Goal: Task Accomplishment & Management: Complete application form

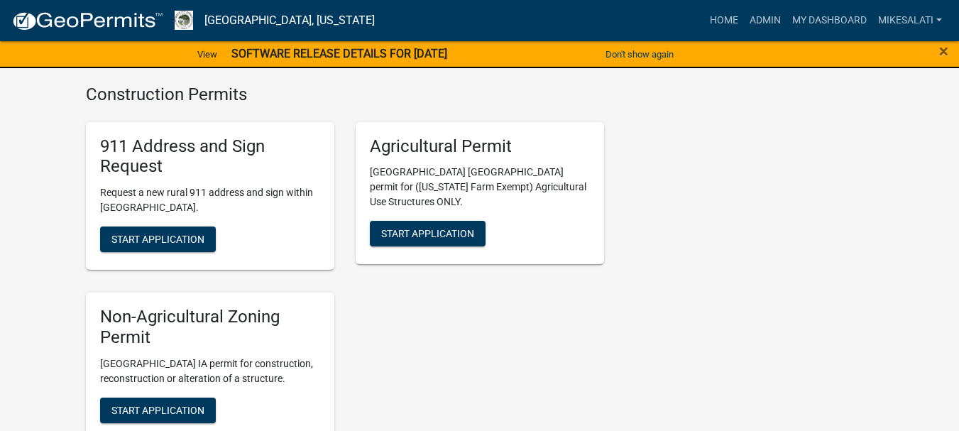
scroll to position [2625, 0]
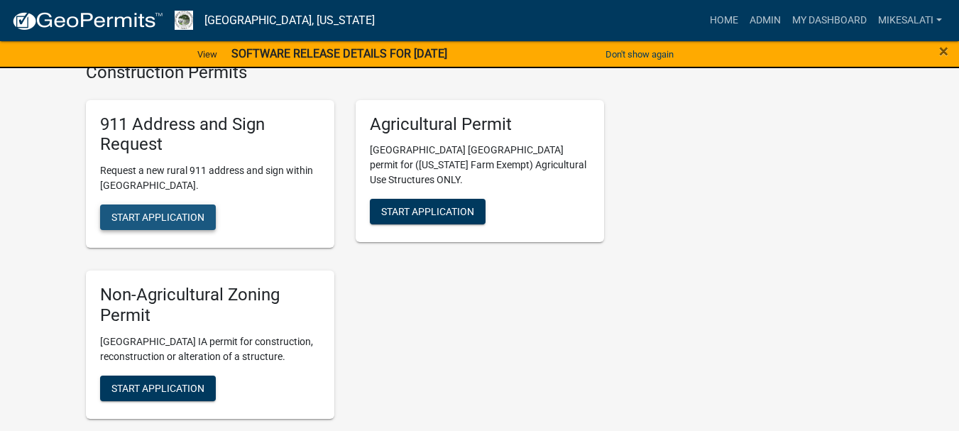
click at [158, 211] on span "Start Application" at bounding box center [157, 216] width 93 height 11
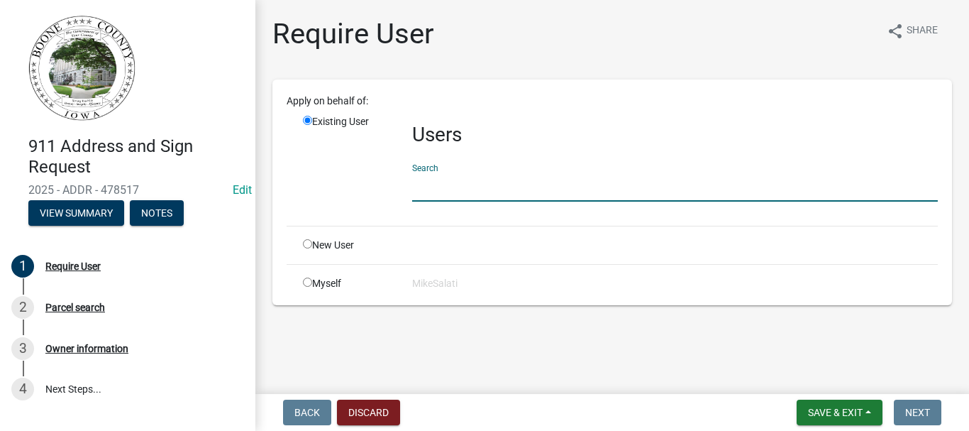
click at [436, 191] on input "text" at bounding box center [675, 186] width 526 height 29
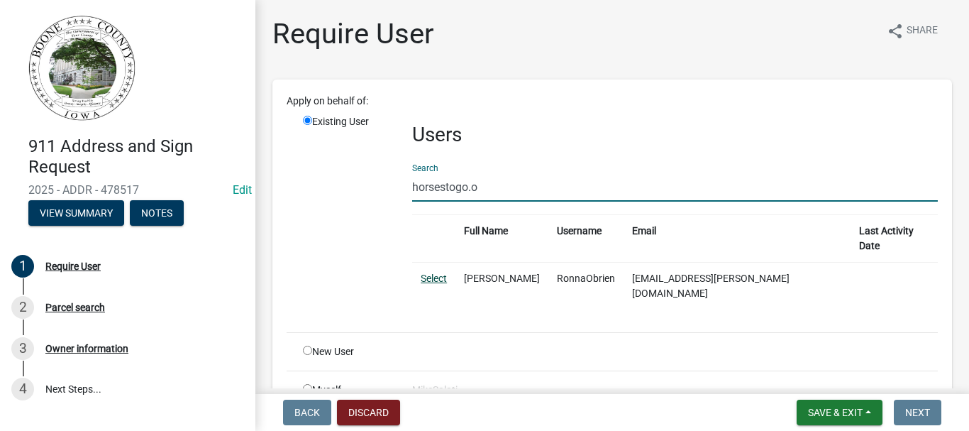
type input "horsestogo.o"
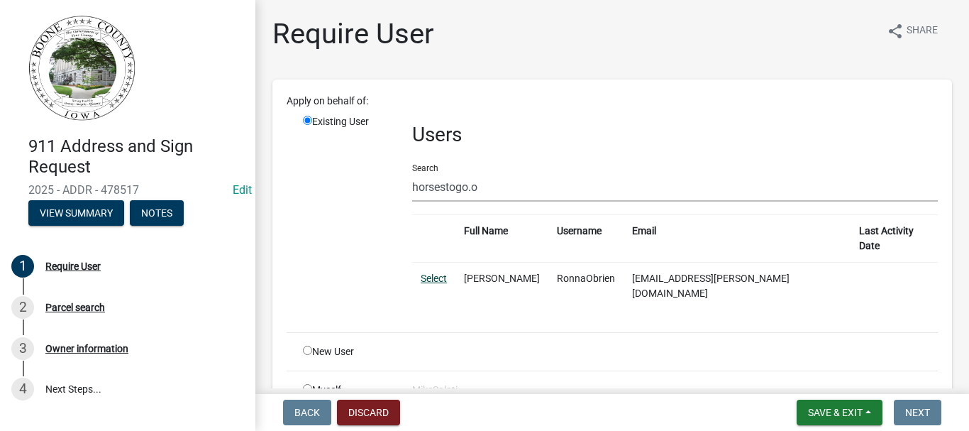
click at [426, 272] on link "Select" at bounding box center [434, 277] width 26 height 11
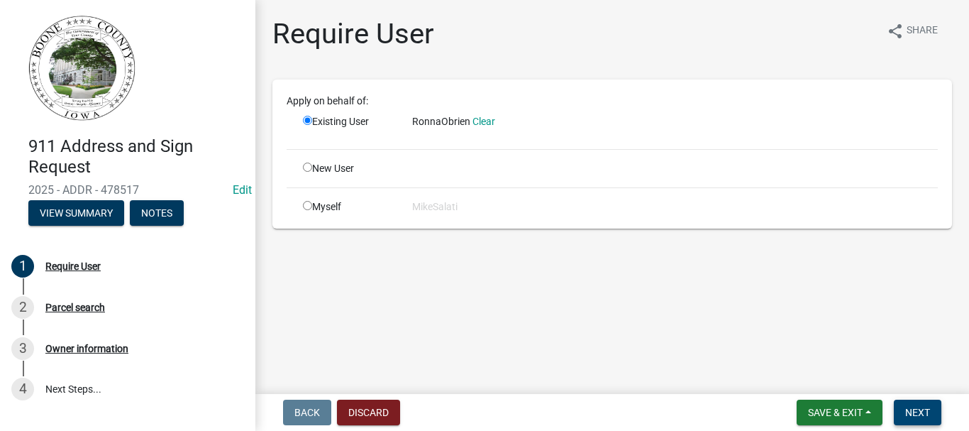
click at [910, 412] on span "Next" at bounding box center [917, 412] width 25 height 11
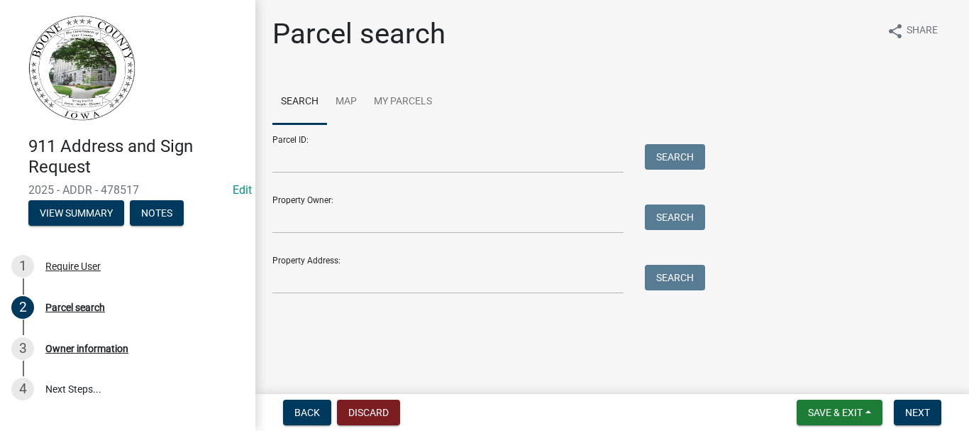
drag, startPoint x: 486, startPoint y: 300, endPoint x: 492, endPoint y: 291, distance: 11.2
click at [486, 299] on div "Parcel search share Share Search Map My Parcels Parcel ID: Search Property Owne…" at bounding box center [612, 161] width 701 height 289
click at [492, 288] on input "Property Address:" at bounding box center [447, 279] width 351 height 29
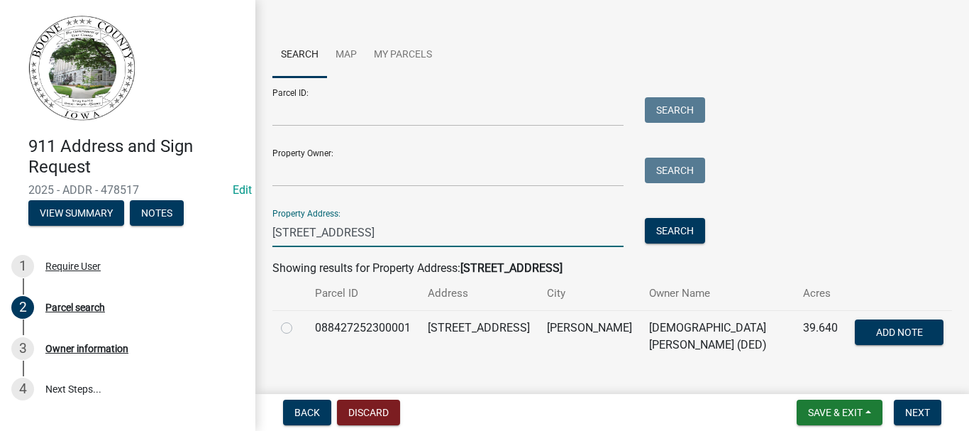
scroll to position [71, 0]
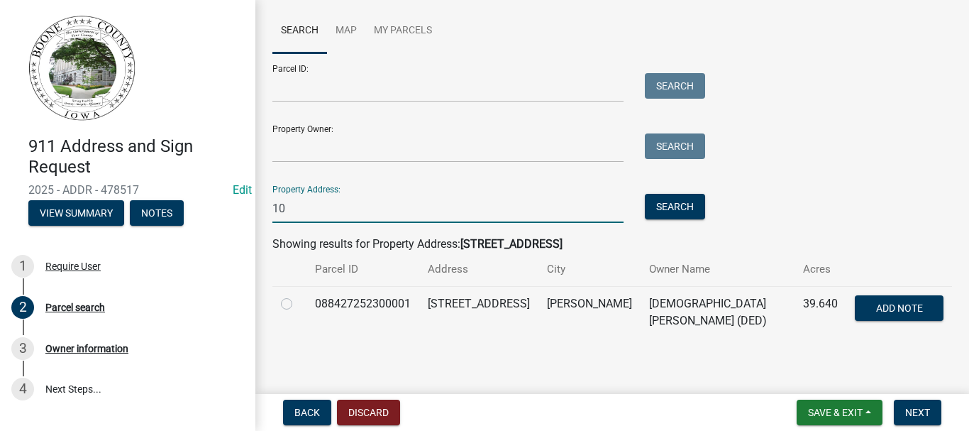
type input "1"
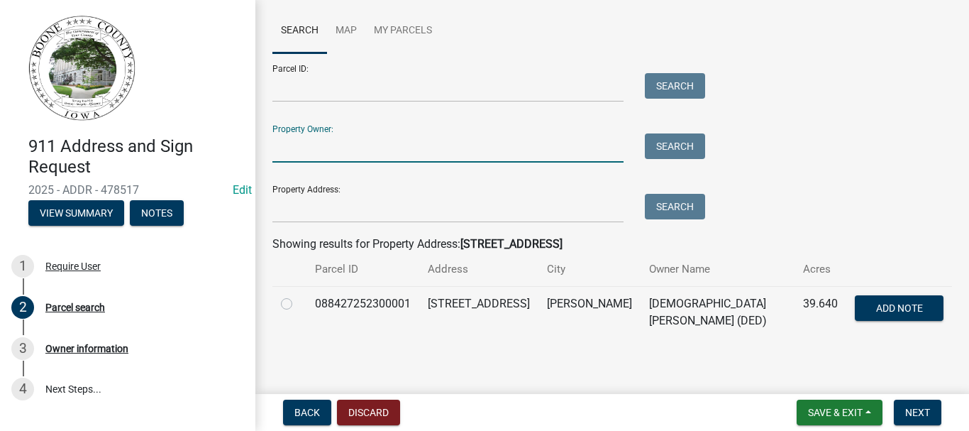
click at [347, 148] on input "Property Owner:" at bounding box center [447, 147] width 351 height 29
type input "[PERSON_NAME]"
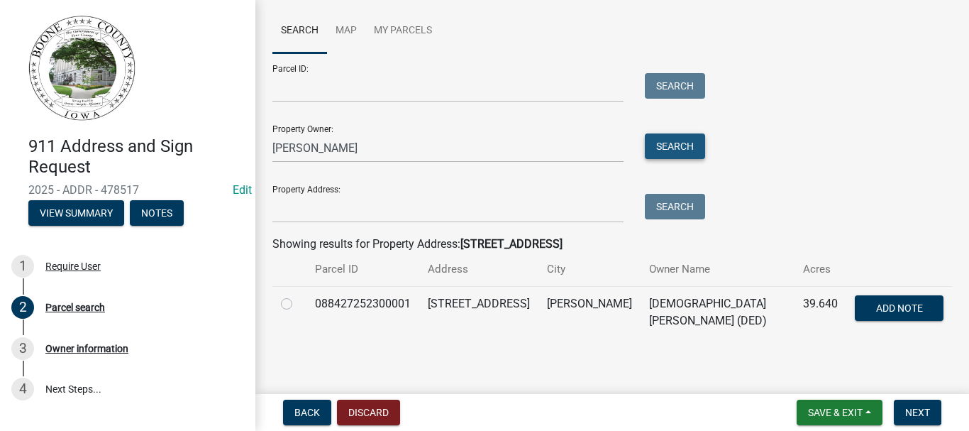
click at [673, 148] on button "Search" at bounding box center [675, 146] width 60 height 26
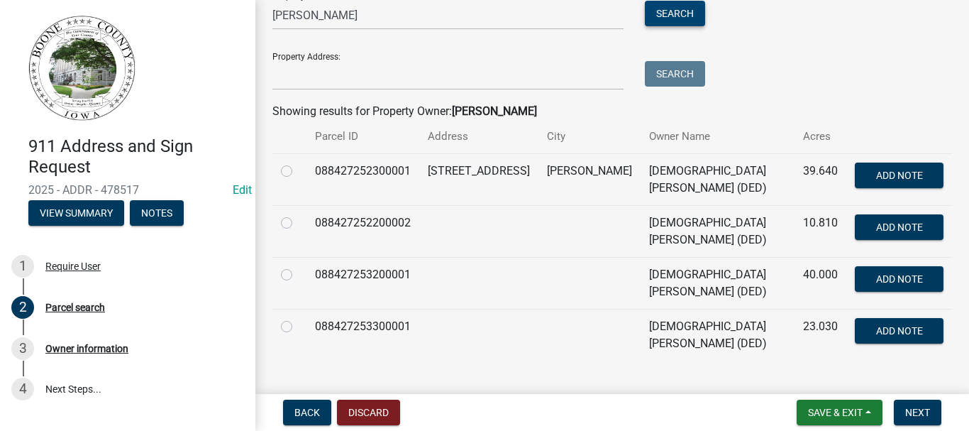
scroll to position [211, 0]
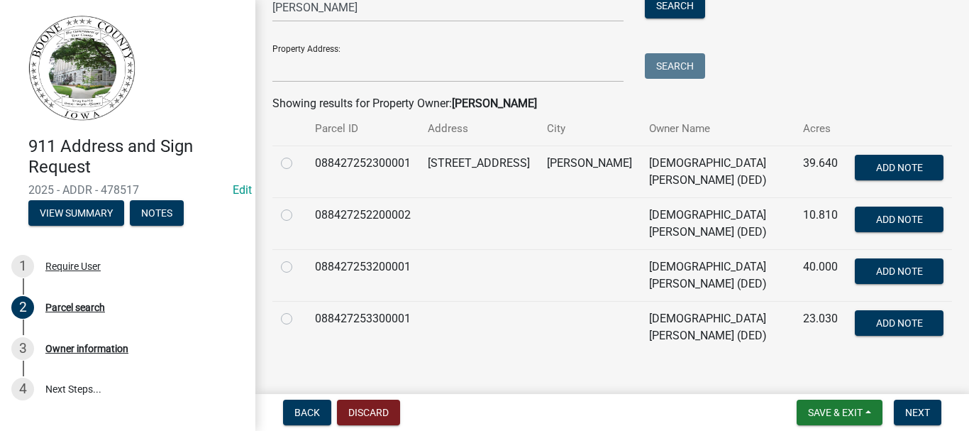
click at [298, 155] on label at bounding box center [298, 155] width 0 height 0
click at [298, 164] on input "radio" at bounding box center [302, 159] width 9 height 9
radio input "true"
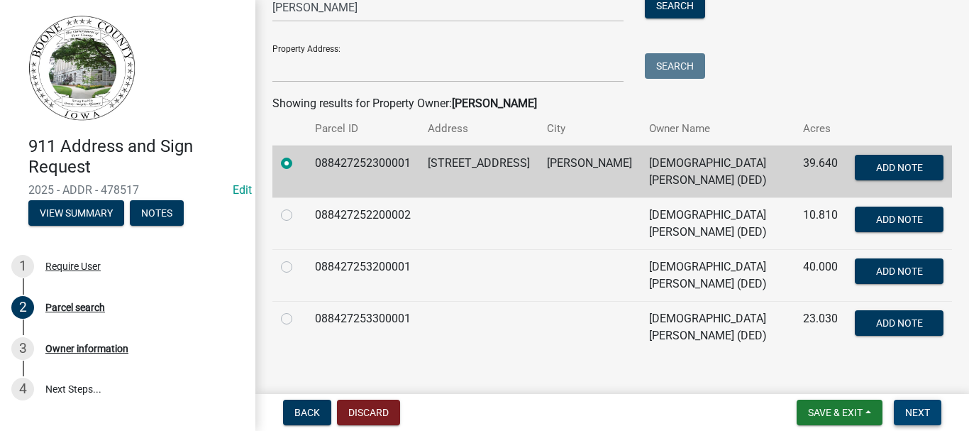
click at [919, 413] on span "Next" at bounding box center [917, 412] width 25 height 11
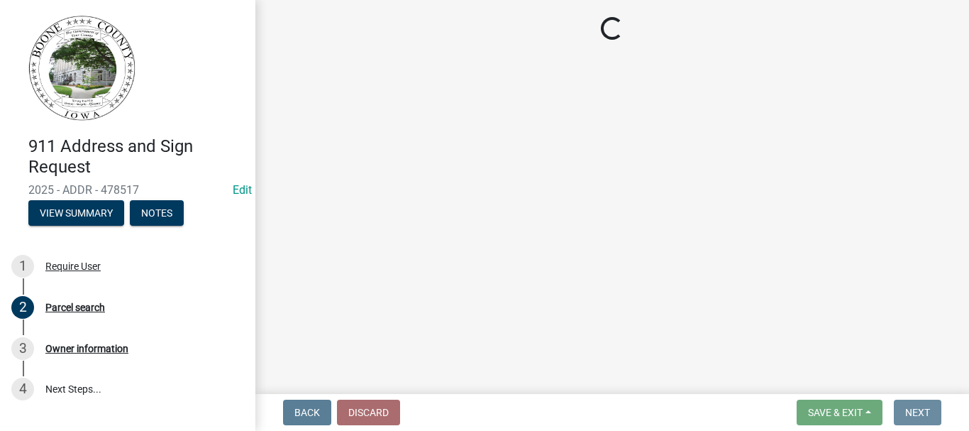
scroll to position [0, 0]
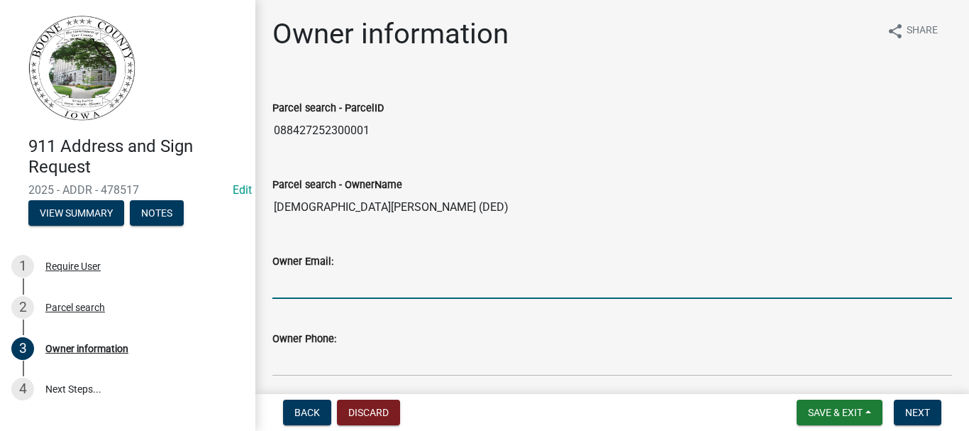
click at [429, 271] on input "Owner Email:" at bounding box center [612, 284] width 680 height 29
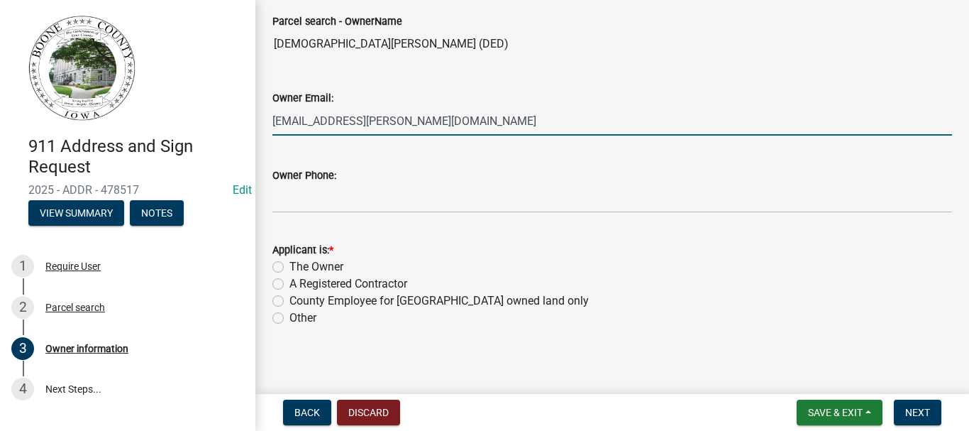
scroll to position [170, 0]
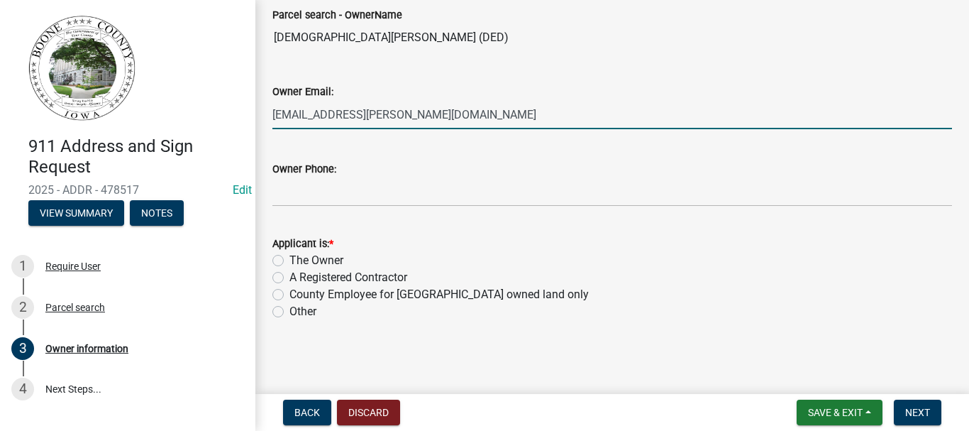
type input "[EMAIL_ADDRESS][PERSON_NAME][DOMAIN_NAME]"
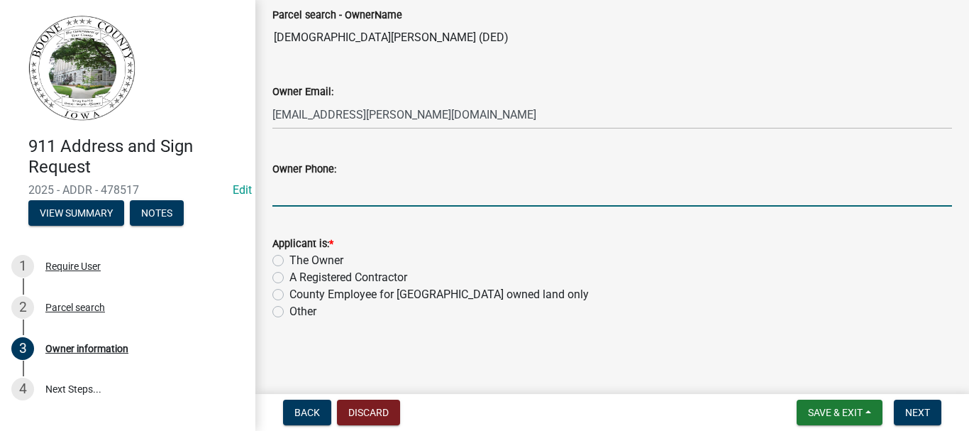
click at [379, 190] on input "Owner Phone:" at bounding box center [612, 191] width 680 height 29
type input "[PHONE_NUMBER]"
click at [289, 314] on label "Other" at bounding box center [302, 311] width 27 height 17
click at [289, 312] on input "Other" at bounding box center [293, 307] width 9 height 9
radio input "true"
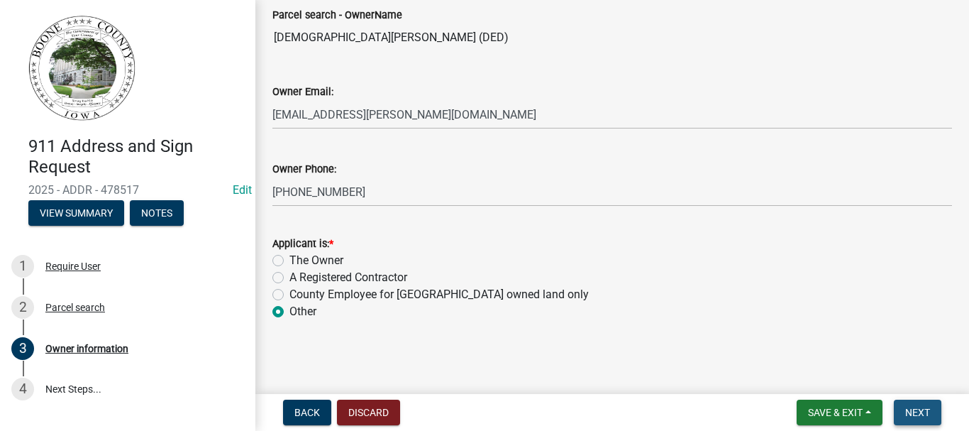
click at [912, 403] on button "Next" at bounding box center [918, 412] width 48 height 26
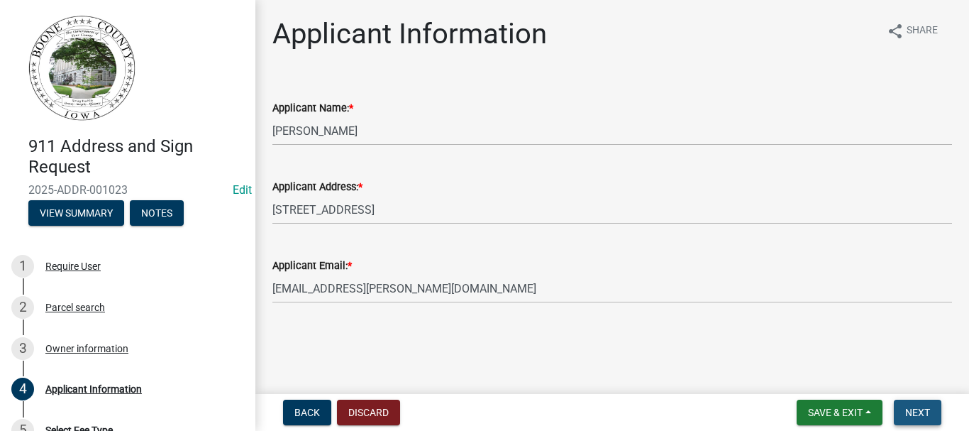
click at [920, 411] on span "Next" at bounding box center [917, 412] width 25 height 11
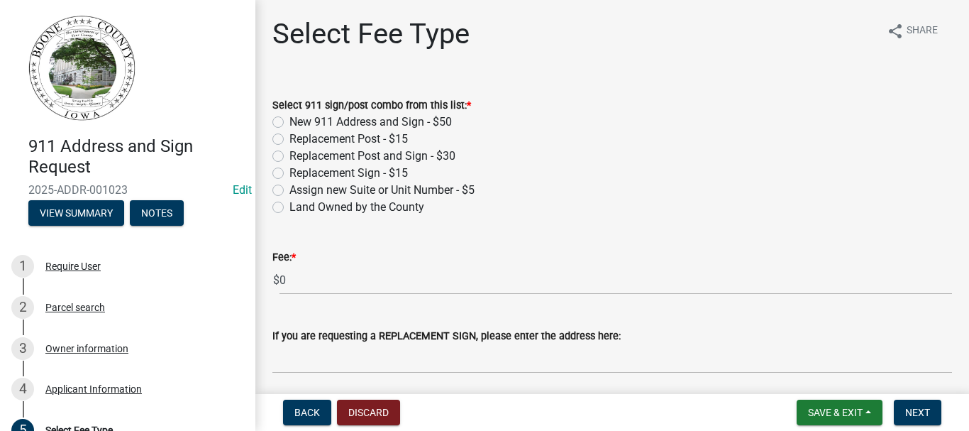
drag, startPoint x: 280, startPoint y: 121, endPoint x: 521, endPoint y: 185, distance: 249.5
click at [289, 123] on label "New 911 Address and Sign - $50" at bounding box center [370, 122] width 162 height 17
click at [289, 123] on input "New 911 Address and Sign - $50" at bounding box center [293, 118] width 9 height 9
radio input "true"
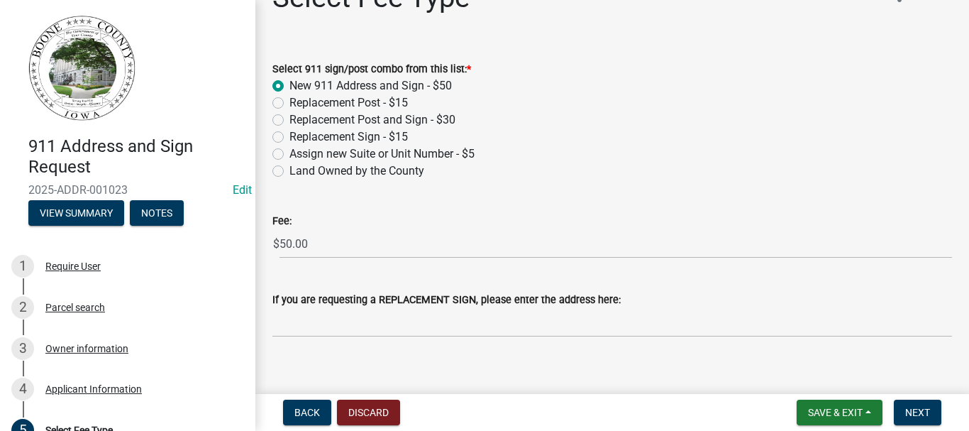
scroll to position [52, 0]
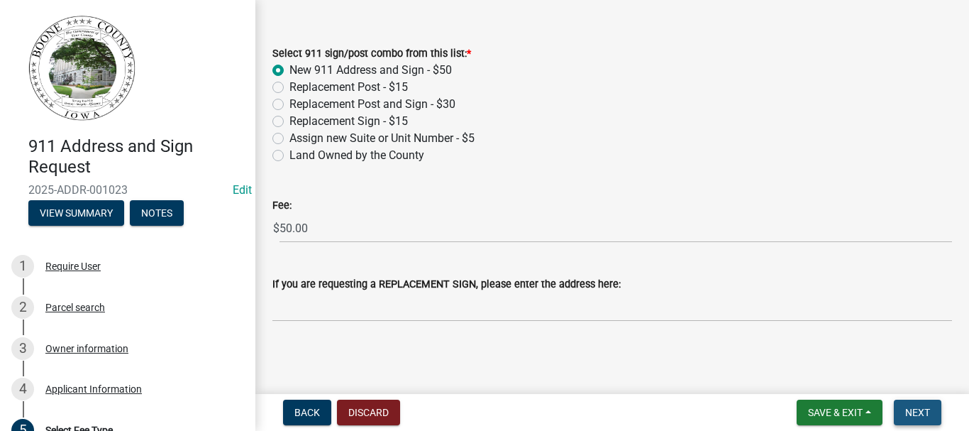
click at [910, 409] on span "Next" at bounding box center [917, 412] width 25 height 11
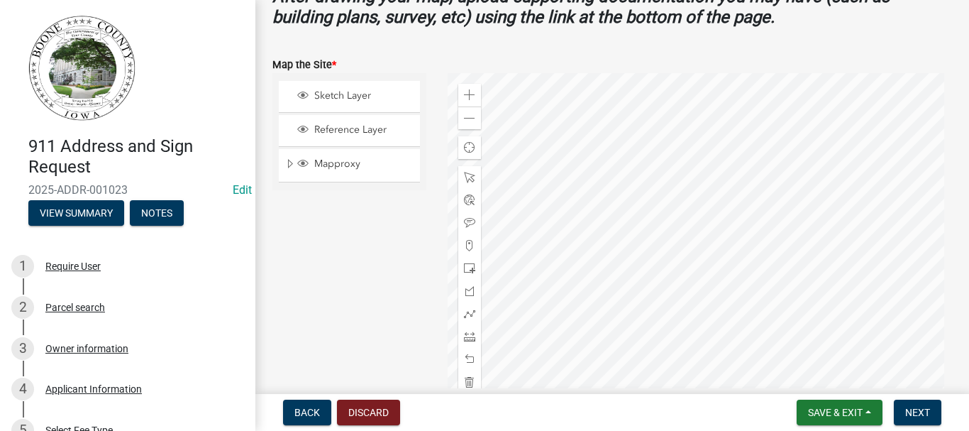
scroll to position [549, 0]
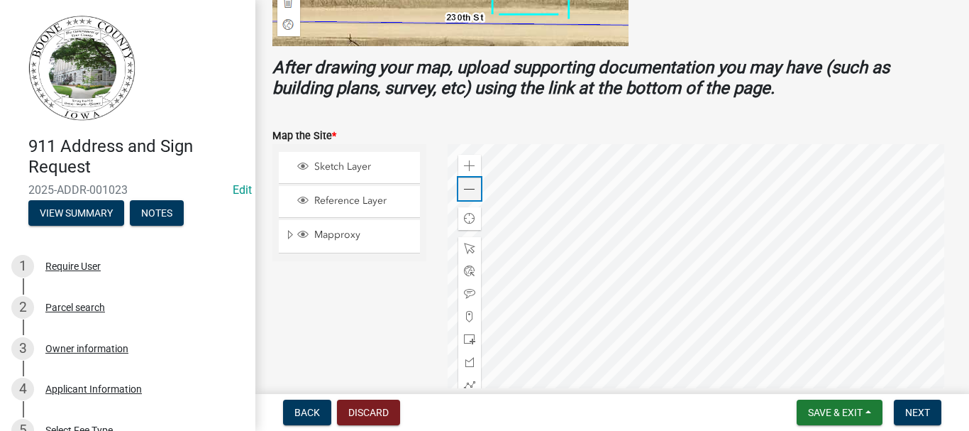
click at [470, 193] on span at bounding box center [469, 189] width 11 height 11
click at [468, 195] on span at bounding box center [469, 189] width 11 height 11
click at [464, 380] on span at bounding box center [469, 384] width 11 height 11
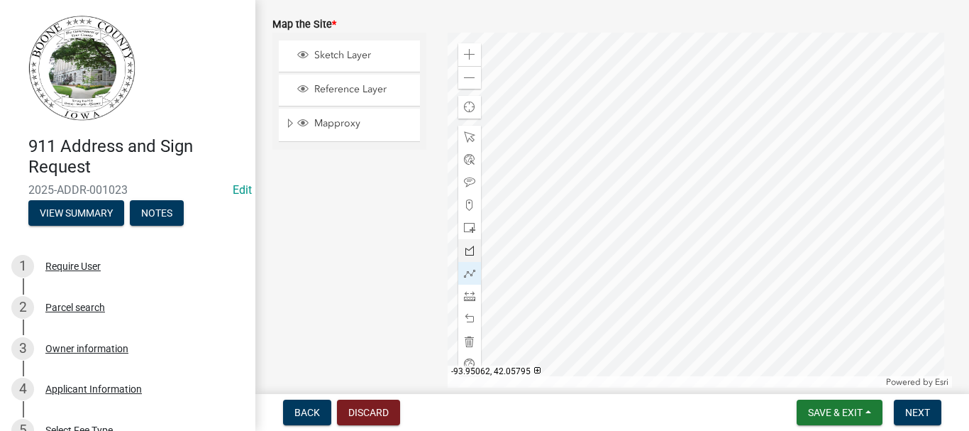
click at [562, 223] on div at bounding box center [700, 210] width 504 height 355
click at [600, 225] on div at bounding box center [700, 210] width 504 height 355
click at [599, 225] on div at bounding box center [700, 210] width 504 height 355
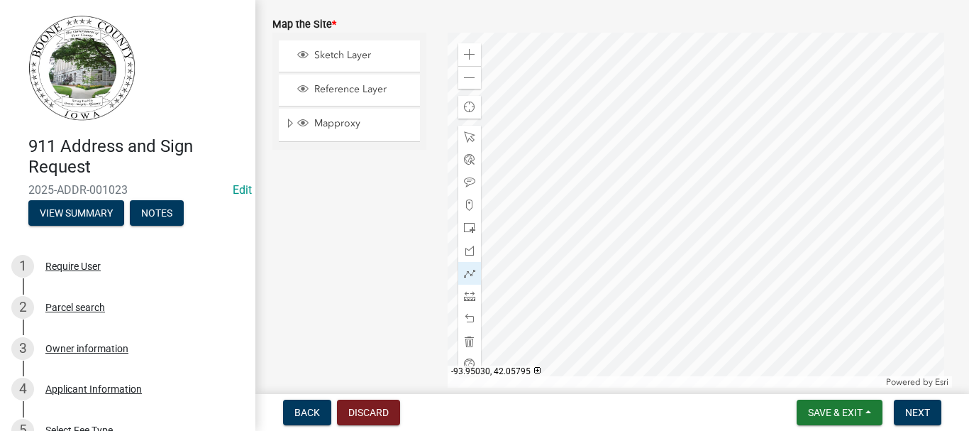
click at [600, 224] on div at bounding box center [700, 210] width 504 height 355
click at [599, 226] on div at bounding box center [700, 210] width 504 height 355
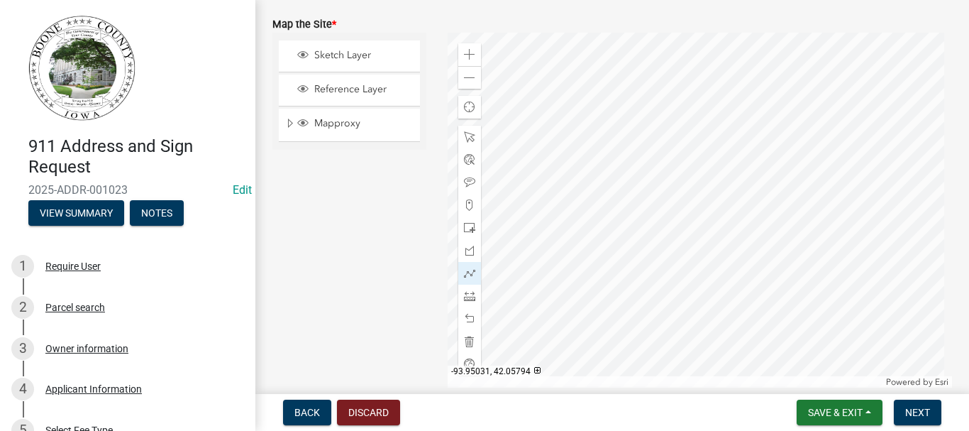
click at [599, 226] on div at bounding box center [700, 210] width 504 height 355
click at [598, 227] on div at bounding box center [700, 210] width 504 height 355
click at [600, 226] on div at bounding box center [700, 210] width 504 height 355
click at [599, 226] on div at bounding box center [700, 210] width 504 height 355
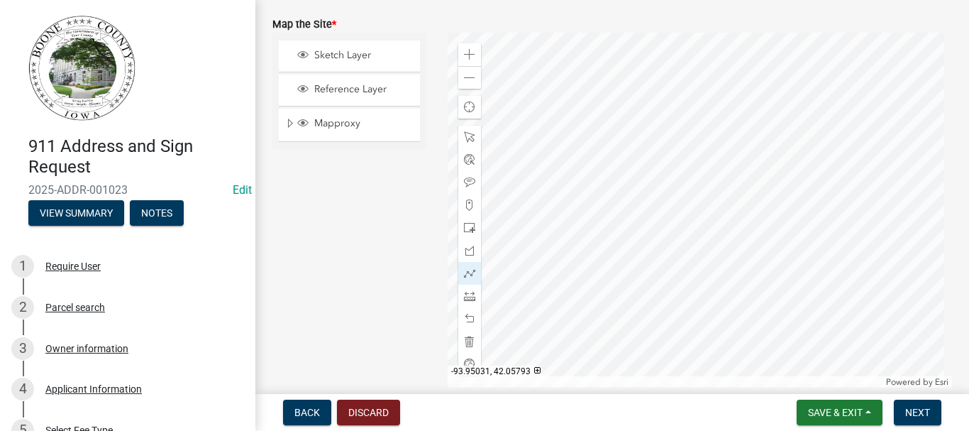
click at [599, 226] on div at bounding box center [700, 210] width 504 height 355
click at [907, 407] on span "Next" at bounding box center [917, 412] width 25 height 11
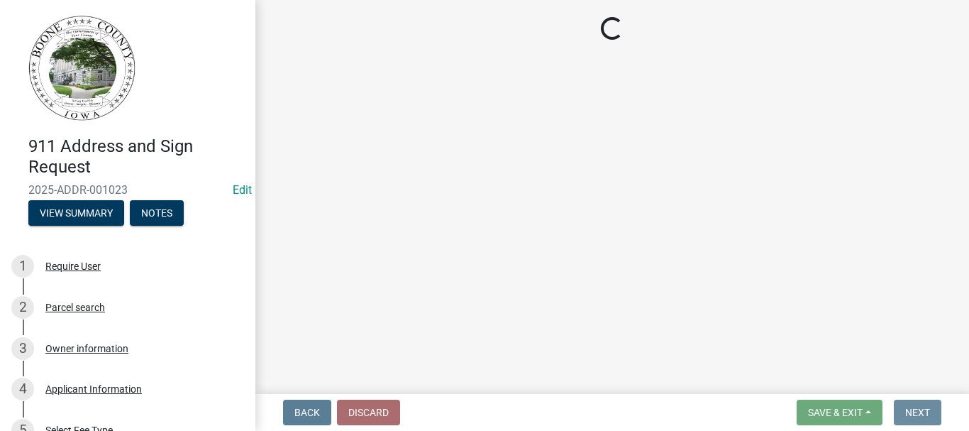
scroll to position [0, 0]
select select "3: 3"
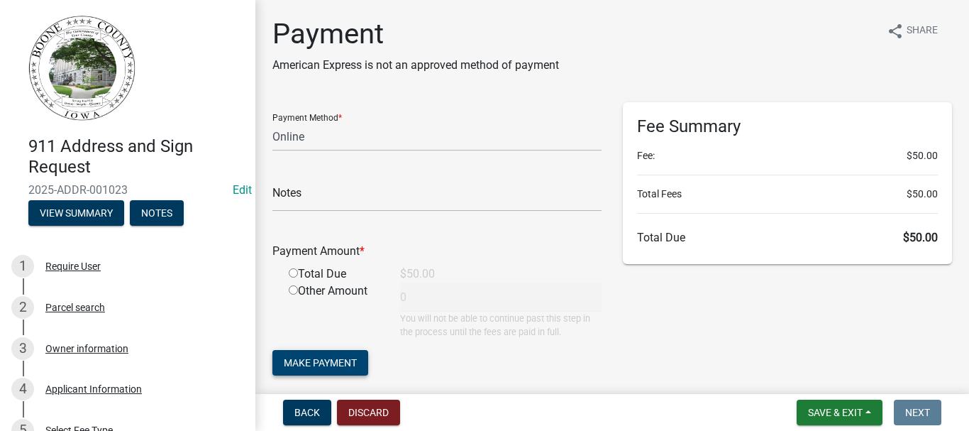
click at [297, 357] on span "Make Payment" at bounding box center [320, 362] width 73 height 11
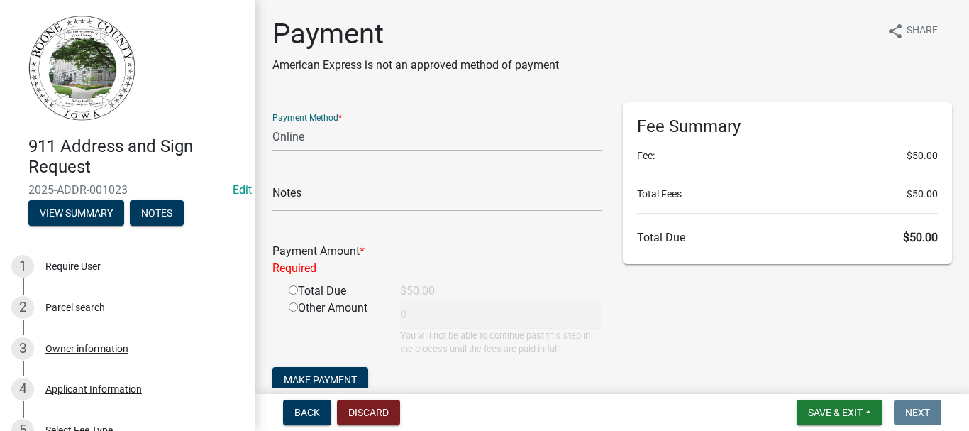
click at [289, 136] on select "Credit Card POS Check Cash Online" at bounding box center [436, 136] width 329 height 29
click at [272, 122] on select "Credit Card POS Check Cash Online" at bounding box center [436, 136] width 329 height 29
click at [295, 291] on input "radio" at bounding box center [293, 289] width 9 height 9
radio input "true"
type input "50"
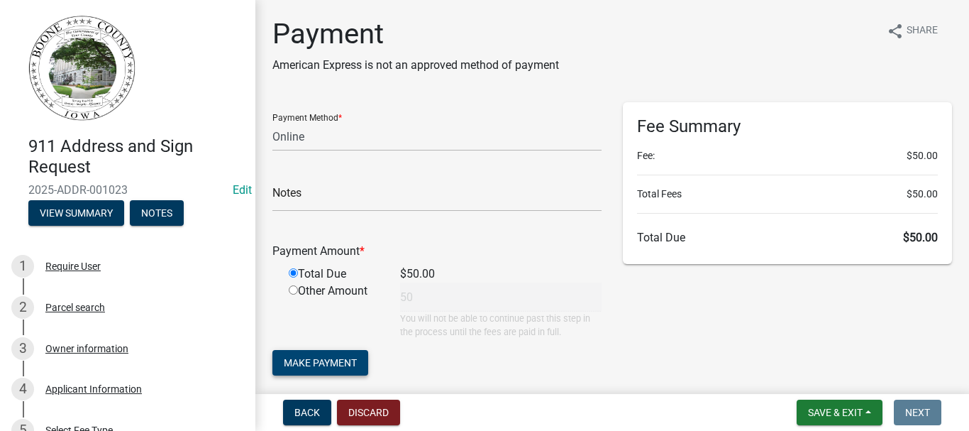
click at [325, 362] on span "Make Payment" at bounding box center [320, 362] width 73 height 11
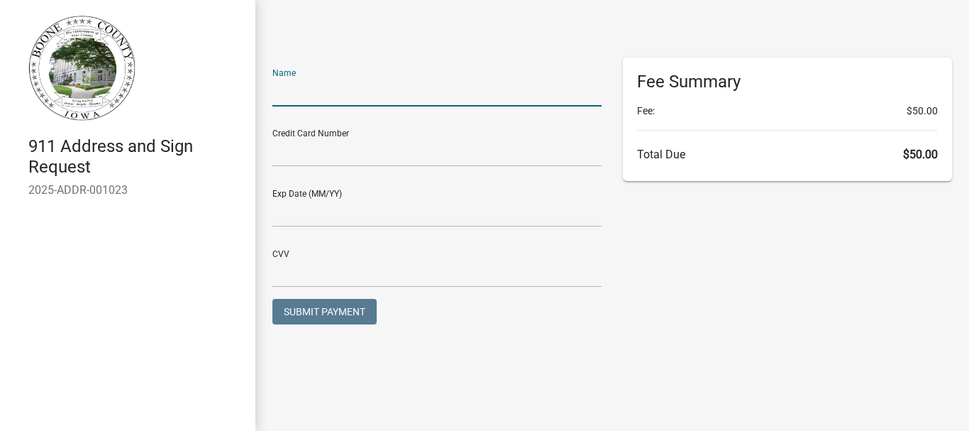
click at [295, 93] on input "text" at bounding box center [436, 91] width 329 height 29
type input "[PERSON_NAME]"
click at [286, 160] on input "text" at bounding box center [436, 152] width 329 height 29
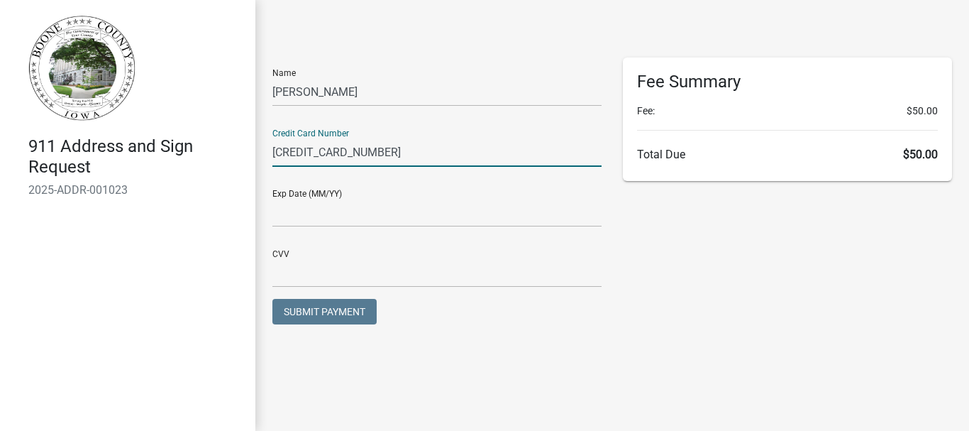
type input "5325660000488922"
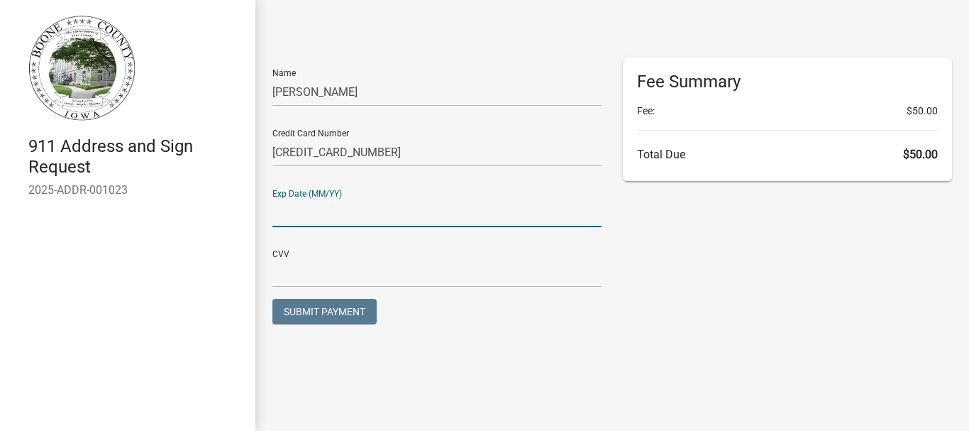
click at [304, 213] on input "text" at bounding box center [436, 212] width 329 height 29
type input "03/28"
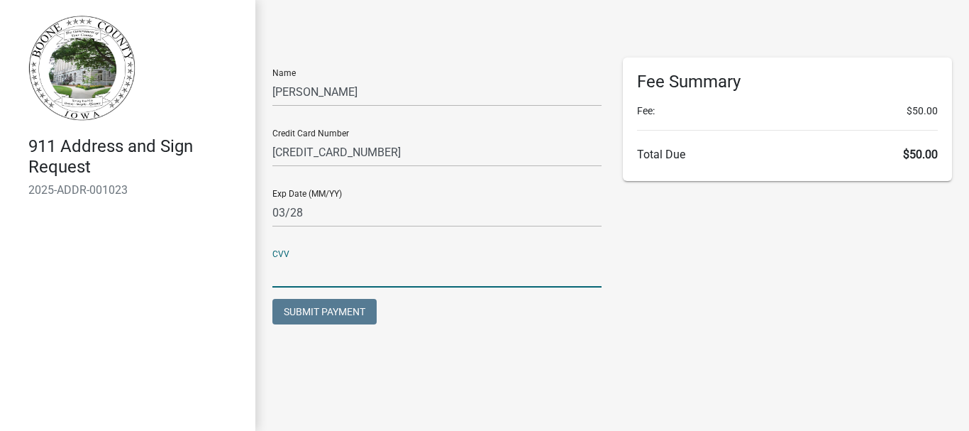
click at [294, 275] on input "text" at bounding box center [436, 272] width 329 height 29
type input "320"
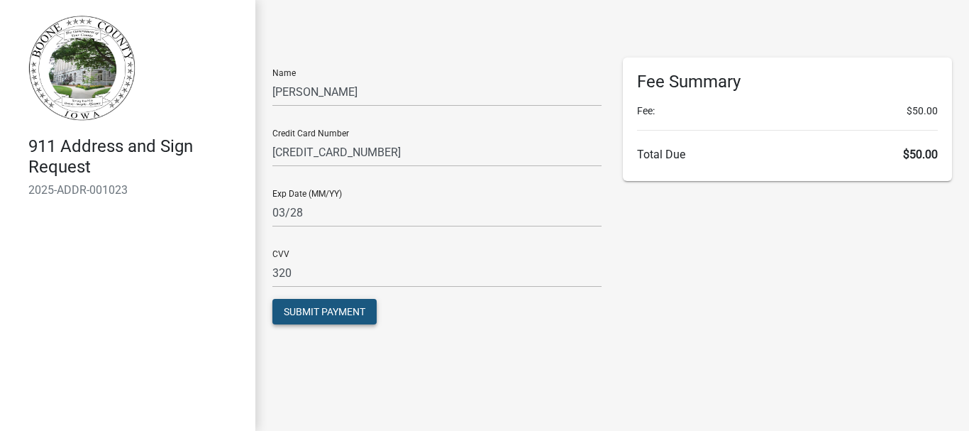
click at [322, 311] on span "Submit Payment" at bounding box center [325, 311] width 82 height 11
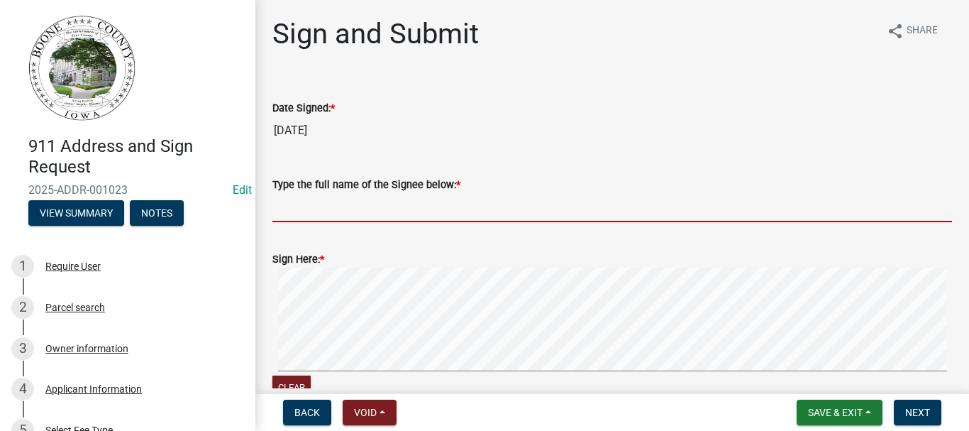
click at [495, 204] on input "Type the full name of the Signee below: *" at bounding box center [612, 207] width 680 height 29
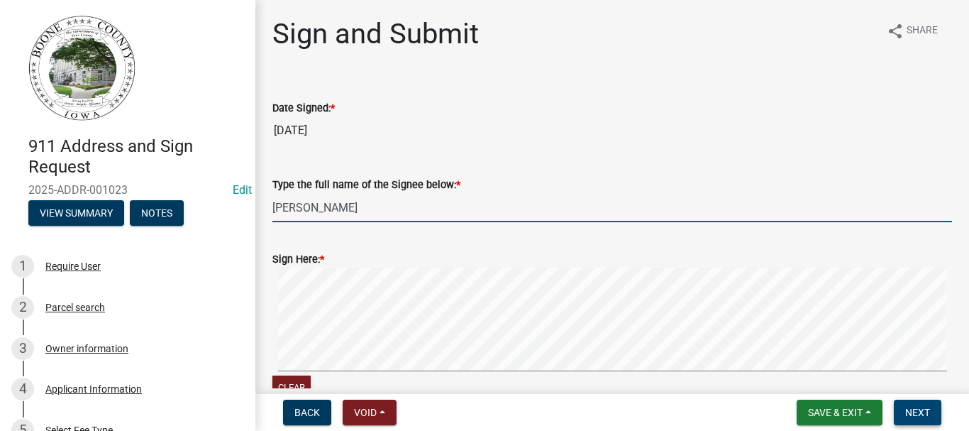
type input "[PERSON_NAME]"
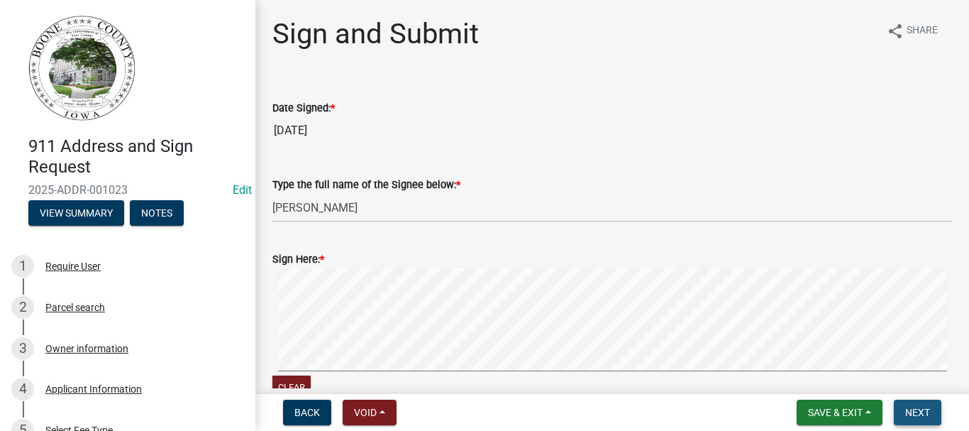
click at [915, 412] on span "Next" at bounding box center [917, 412] width 25 height 11
